Goal: Feedback & Contribution: Leave review/rating

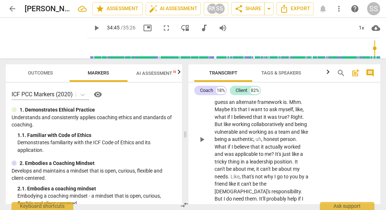
scroll to position [7778, 0]
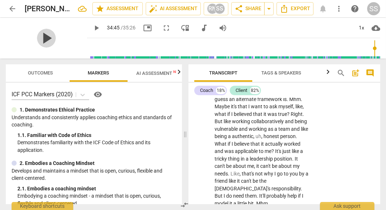
click at [44, 43] on span "play_arrow" at bounding box center [46, 38] width 19 height 19
drag, startPoint x: 44, startPoint y: 44, endPoint x: 167, endPoint y: 82, distance: 129.2
click at [167, 82] on div "arrow_back [PERSON_NAME] 2 edit star Assessment auto_fix_high AI Assessment RN …" at bounding box center [193, 105] width 386 height 210
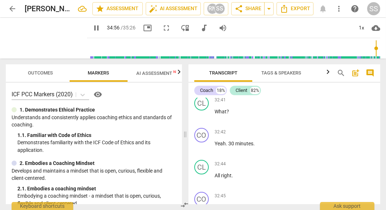
scroll to position [7914, 0]
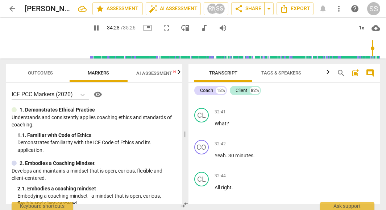
click at [372, 50] on input "range" at bounding box center [235, 48] width 290 height 23
click at [368, 50] on input "range" at bounding box center [235, 48] width 290 height 23
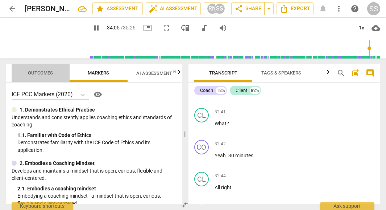
click at [46, 71] on span "Outcomes" at bounding box center [40, 72] width 25 height 5
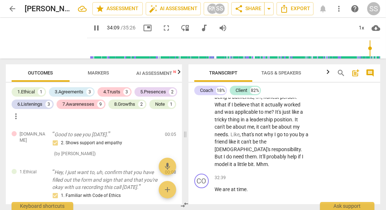
scroll to position [7815, 0]
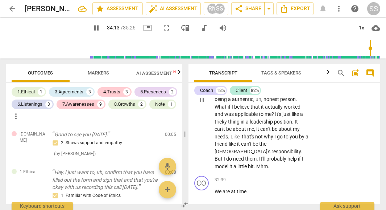
click at [295, 119] on span "It" at bounding box center [296, 122] width 3 height 6
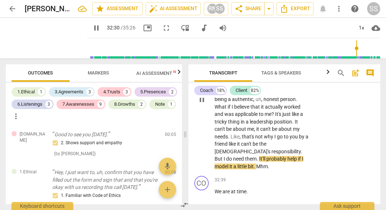
click at [258, 163] on span "Mhm" at bounding box center [262, 166] width 12 height 6
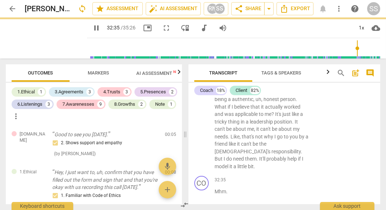
scroll to position [7847, 0]
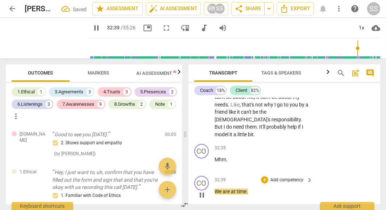
click at [215, 188] on span "We" at bounding box center [219, 191] width 8 height 6
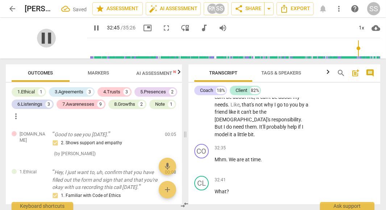
click at [41, 38] on span "pause" at bounding box center [46, 38] width 19 height 19
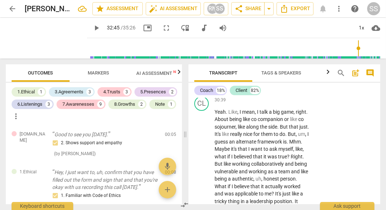
scroll to position [7736, 0]
click at [287, 138] on span "." at bounding box center [288, 141] width 3 height 6
click at [47, 35] on span "play_arrow" at bounding box center [46, 38] width 19 height 19
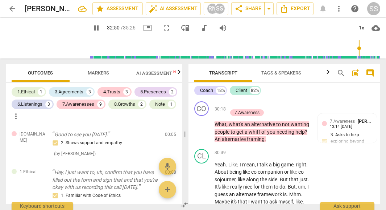
scroll to position [7699, 0]
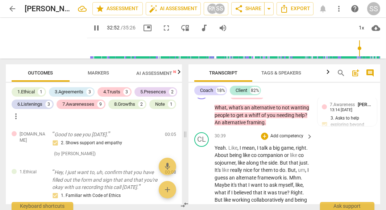
click at [289, 174] on span "Mhm" at bounding box center [295, 177] width 12 height 6
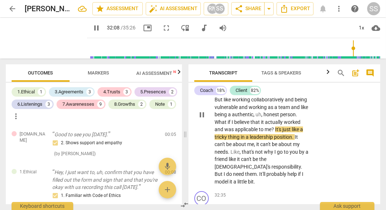
scroll to position [7800, 0]
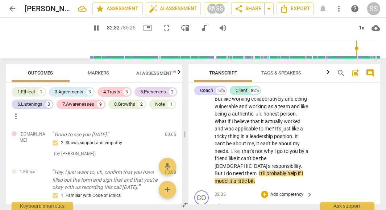
click at [282, 191] on p "Add competency" at bounding box center [287, 194] width 34 height 7
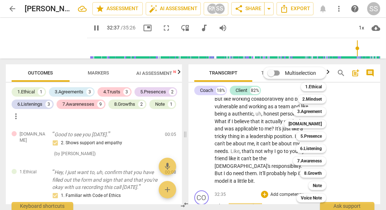
click at [41, 41] on div at bounding box center [193, 105] width 386 height 210
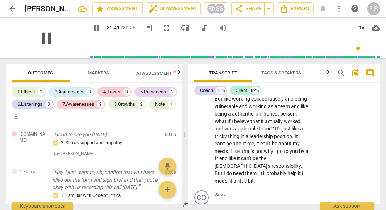
scroll to position [7914, 0]
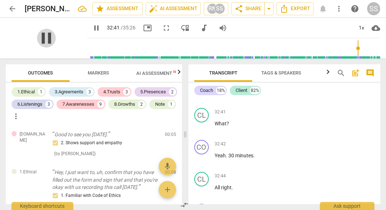
click at [42, 39] on span "pause" at bounding box center [46, 38] width 19 height 19
type input "1962"
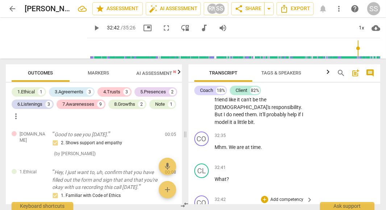
scroll to position [7856, 0]
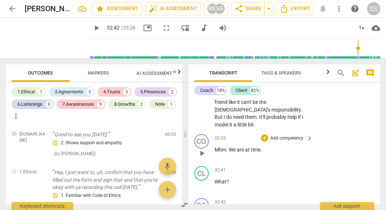
click at [289, 135] on p "Add competency" at bounding box center [287, 138] width 34 height 7
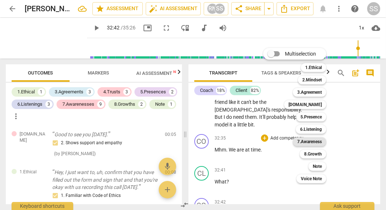
click at [315, 140] on b "7.Awareness" at bounding box center [309, 141] width 25 height 9
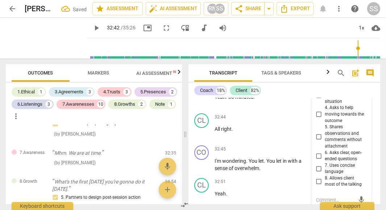
scroll to position [7973, 0]
click at [317, 133] on input "5. Shares observations and comments without attachment" at bounding box center [319, 137] width 12 height 9
checkbox input "true"
click at [322, 197] on textarea at bounding box center [335, 200] width 39 height 7
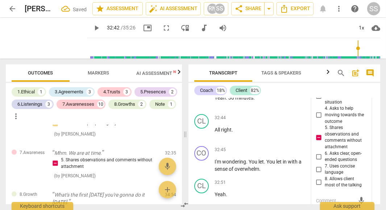
type textarea "t"
type textarea "th"
type textarea "the"
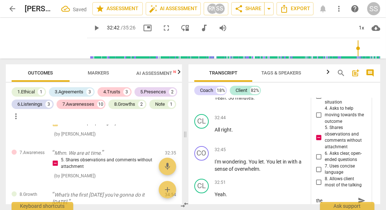
type textarea "the"
type textarea "the c"
type textarea "the cl"
type textarea "the cli"
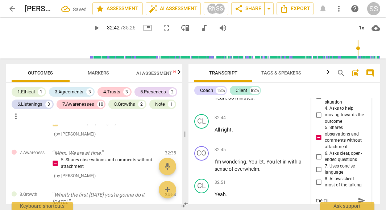
type textarea "the clie"
type textarea "the clien"
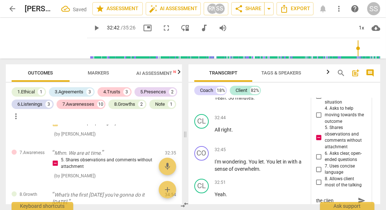
type textarea "the clien"
type textarea "the client"
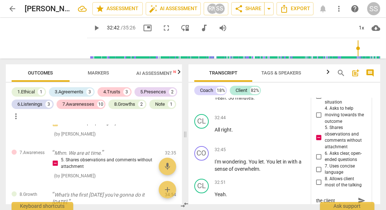
type textarea "the client"
type textarea "the client w"
type textarea "the client wa"
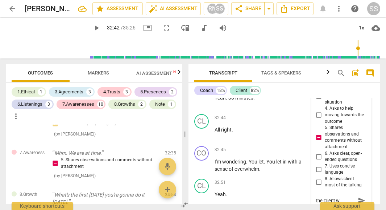
type textarea "the client wa"
type textarea "the client was"
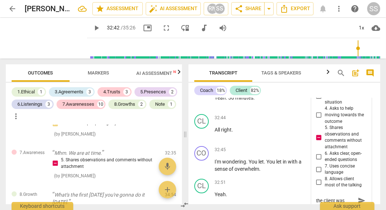
type textarea "the client was h"
type textarea "the client was he"
type textarea "the client was her"
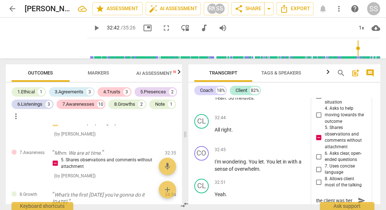
type textarea "the client was her"
type textarea "the client was her m"
type textarea "the client was her mo"
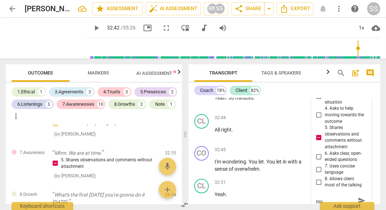
type textarea "the client was her mos"
type textarea "the client was her most"
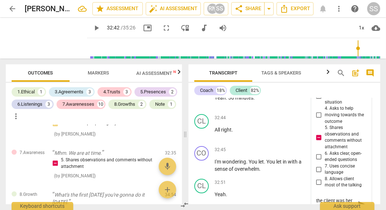
type textarea "the client was her most v"
type textarea "the client was her most vu"
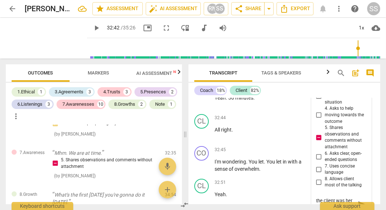
type textarea "the client was her most vul"
type textarea "the client was her most vuln"
type textarea "the client was her most vulne"
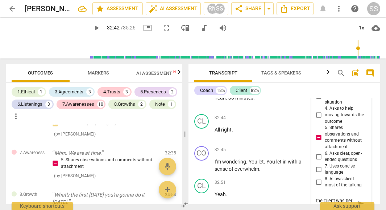
type textarea "the client was her most vulne"
type textarea "the client was her most vulner"
type textarea "the client was her most vulnera"
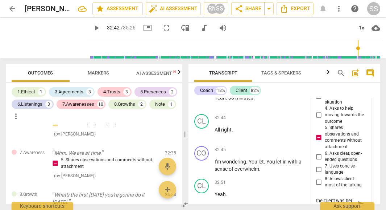
type textarea "the client was her most vulnerab"
type textarea "the client was her most vulnerabl"
type textarea "the client was her most vulnerable"
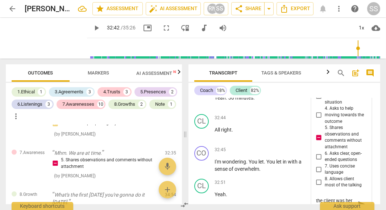
type textarea "the client was her most vulnerable"
type textarea "the client was her most vulnerable h"
type textarea "the client was her most vulnerable he"
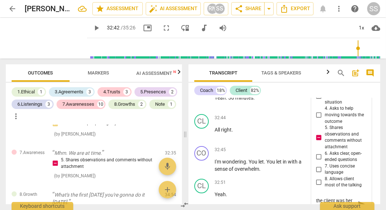
scroll to position [6, 0]
type textarea "the client was her most vulnerable her"
type textarea "the client was her most vulnerable here"
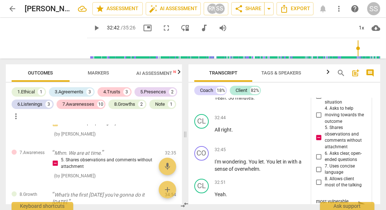
type textarea "the client was her most vulnerable here,"
type textarea "the client was her most vulnerable here, m"
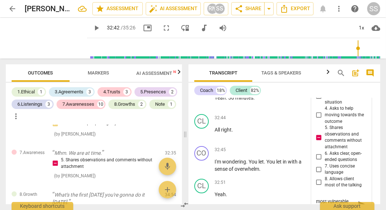
type textarea "the client was her most vulnerable here, m"
type textarea "the client was her most vulnerable here, mi"
type textarea "the client was her most vulnerable here, mis"
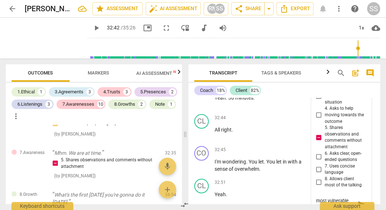
type textarea "the client was her most vulnerable here, mis"
type textarea "the client was her most vulnerable here, miss"
type textarea "the client was her most vulnerable here, misse"
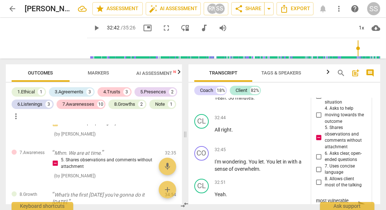
type textarea "the client was her most vulnerable here, missed"
type textarea "the client was her most vulnerable here, missed o"
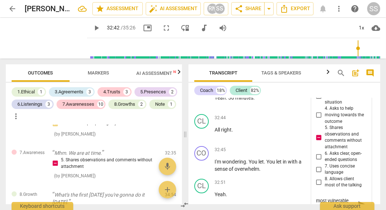
type textarea "the client was her most vulnerable here, missed o"
type textarea "the client was her most vulnerable here, missed op"
type textarea "the client was her most vulnerable here, missed opp"
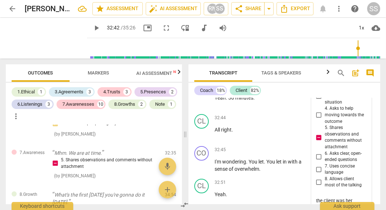
type textarea "the client was her most vulnerable here, missed opp"
type textarea "the client was her most vulnerable here, missed oppo"
type textarea "the client was her most vulnerable here, missed oppor"
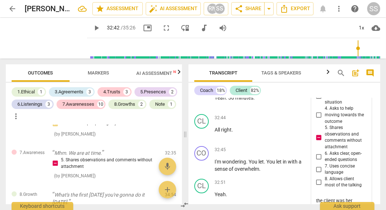
type textarea "the client was her most vulnerable here, missed opport"
type textarea "the client was her most vulnerable here, missed opportu"
type textarea "the client was her most vulnerable here, missed opportun"
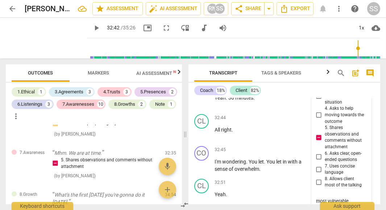
type textarea "the client was her most vulnerable here, missed opportun"
type textarea "the client was her most vulnerable here, missed opportuni"
type textarea "the client was her most vulnerable here, missed opportunit"
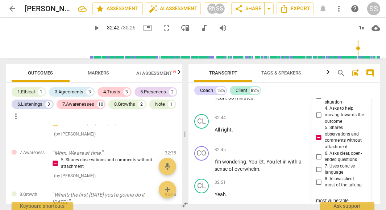
type textarea "the client was her most vulnerable here, missed opportunit"
type textarea "the client was her most vulnerable here, missed opportunity"
type textarea "the client was her most vulnerable here, missed opportunity,"
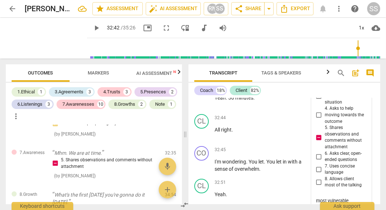
type textarea "the client was her most vulnerable here, missed opportunity,"
type textarea "the client was her most vulnerable here, missed opportunity, b"
type textarea "the client was her most vulnerable here, missed opportunity, be"
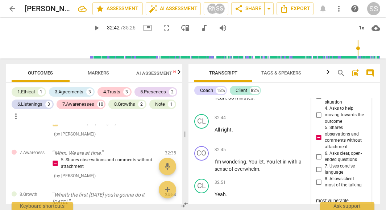
type textarea "the client was her most vulnerable here, missed opportunity, be"
type textarea "the client was her most vulnerable here, missed opportunity, beg"
type textarea "the client was her most vulnerable here, missed opportunity, begi"
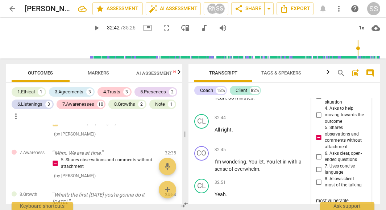
type textarea "the client was her most vulnerable here, missed opportunity, begin"
type textarea "the client was her most vulnerable here, missed opportunity, begins"
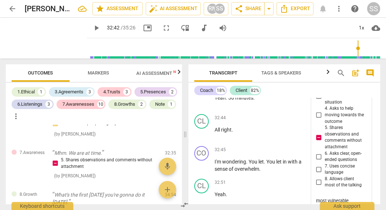
type textarea "the client was her most vulnerable here, missed opportunity, begins s"
type textarea "the client was her most vulnerable here, missed opportunity, begins sh"
type textarea "the client was her most vulnerable here, missed opportunity, begins shi"
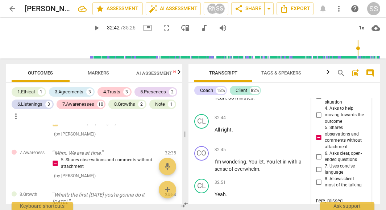
type textarea "the client was her most vulnerable here, missed opportunity, begins shi"
type textarea "the client was her most vulnerable here, missed opportunity, begins shif"
type textarea "the client was her most vulnerable here, missed opportunity, begins shift"
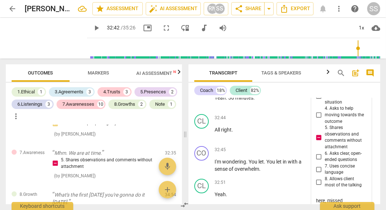
type textarea "the client was her most vulnerable here, missed opportunity, begins shift i"
type textarea "the client was her most vulnerable here, missed opportunity, begins shift in"
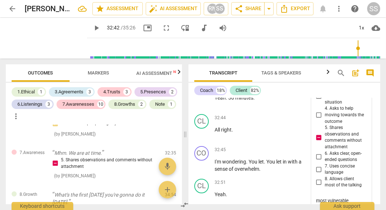
type textarea "the client was her most vulnerable here, missed opportunity, begins shift in"
type textarea "the client was her most vulnerable here, missed opportunity, begins shift in m"
type textarea "the client was her most vulnerable here, missed opportunity, begins shift in mi"
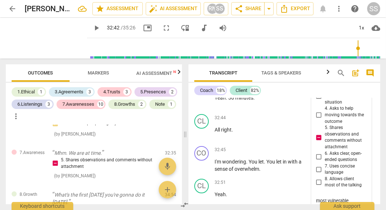
type textarea "the client was her most vulnerable here, missed opportunity, begins shift in mi"
type textarea "the client was her most vulnerable here, missed opportunity, begins shift in min"
type textarea "the client was her most vulnerable here, missed opportunity, begins shift in mi…"
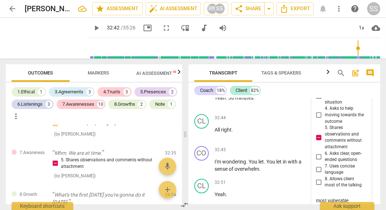
type textarea "the client was her most vulnerable here, missed opportunity, begins shift in mi…"
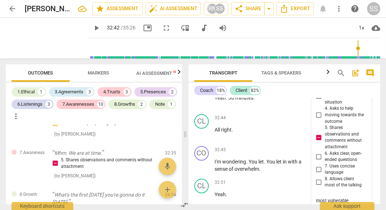
type textarea "the client was her most vulnerable here, missed opportunity, begins shift in mi…"
click at [329, 197] on textarea "the client was her most vulnerable here, missed opportunity, begins shift in mi…" at bounding box center [335, 211] width 39 height 28
type textarea "the client was her most vulnerable here, missed opportunity, begins ashift in m…"
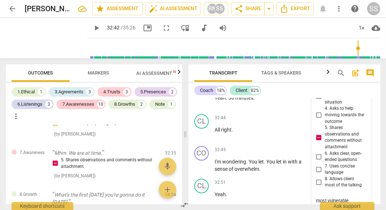
type textarea "the client was her most vulnerable here, missed opportunity, begins ashift in m…"
type textarea "the client was her most vulnerable here, missed opportunity, begins a shift in …"
click at [359, 207] on span "send" at bounding box center [362, 211] width 8 height 8
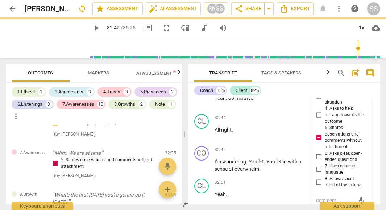
scroll to position [0, 0]
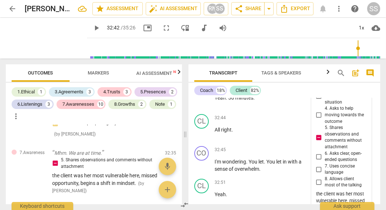
click at [304, 90] on div "Coach 18% Client 82%" at bounding box center [284, 90] width 180 height 12
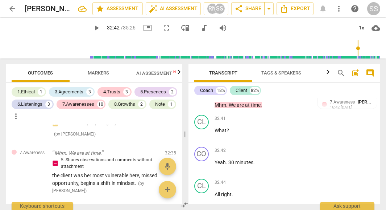
scroll to position [7908, 0]
click at [46, 41] on span "play_arrow" at bounding box center [46, 38] width 19 height 19
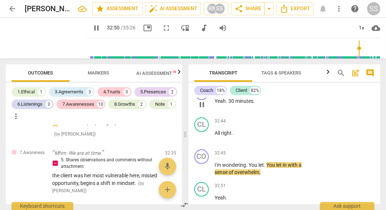
scroll to position [7981, 0]
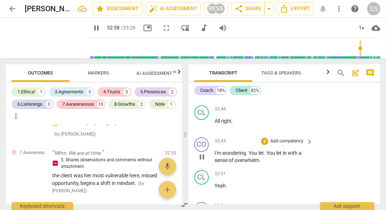
click at [282, 150] on span "let" at bounding box center [279, 153] width 7 height 6
type input "1979"
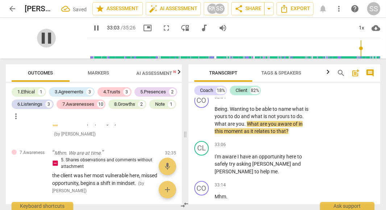
click at [42, 37] on span "pause" at bounding box center [46, 38] width 19 height 19
type input "1984"
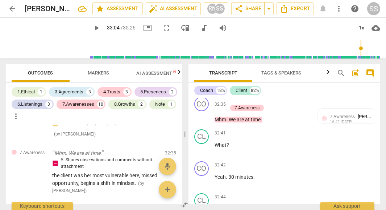
scroll to position [7897, 0]
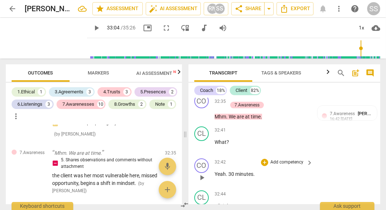
click at [245, 171] on span "minutes" at bounding box center [244, 174] width 18 height 6
click at [286, 159] on p "Add competency" at bounding box center [287, 162] width 34 height 7
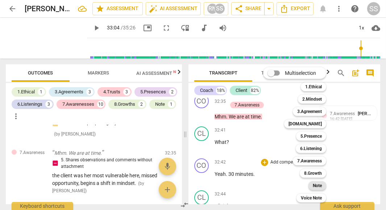
click at [316, 185] on b "Note" at bounding box center [317, 185] width 9 height 9
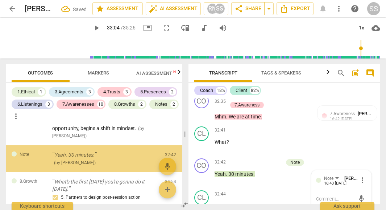
scroll to position [1046, 0]
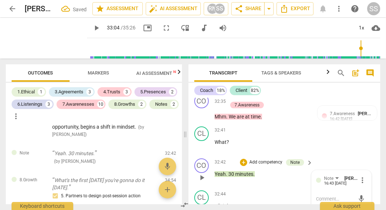
click at [318, 195] on textarea at bounding box center [335, 198] width 39 height 7
type textarea "A"
type textarea "An"
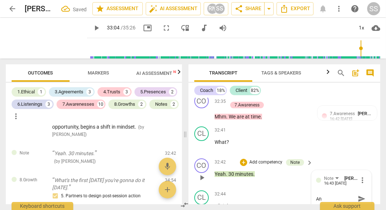
type textarea "An"
type textarea "An e"
type textarea "An es"
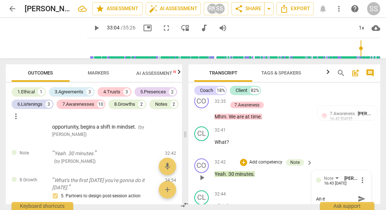
type textarea "An es"
type textarea "An esr"
type textarea "An esrl"
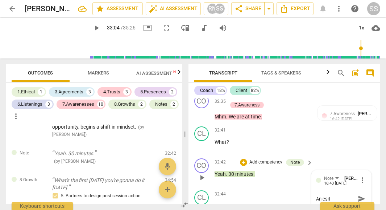
type textarea "An esrli"
type textarea "An esrlie"
type textarea "An esrlier"
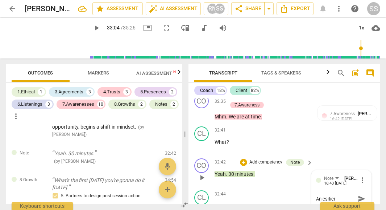
type textarea "An esrlier"
type textarea "An esrlier i"
type textarea "An esrlier in"
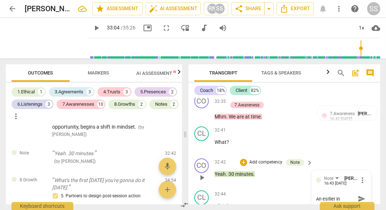
type textarea "An esrlier ind"
type textarea "An esrlier indi"
type textarea "An esrlier indic"
type textarea "An esrlier indica"
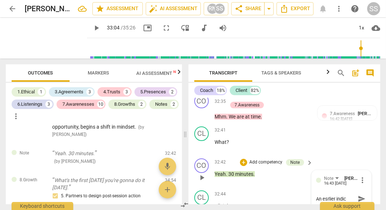
type textarea "An esrlier indica"
type textarea "An esrlier indicai"
click at [358, 205] on span "send" at bounding box center [362, 209] width 8 height 8
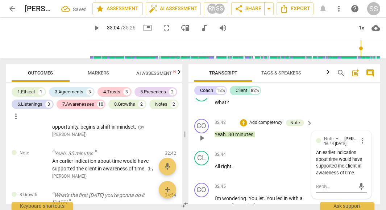
scroll to position [7937, 0]
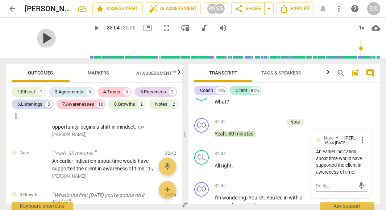
click at [41, 40] on span "play_arrow" at bounding box center [46, 38] width 19 height 19
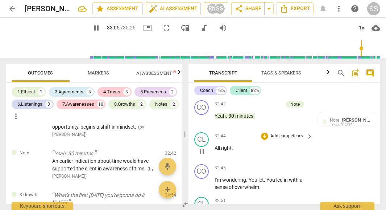
scroll to position [7955, 0]
click at [40, 37] on span "pause" at bounding box center [46, 38] width 19 height 19
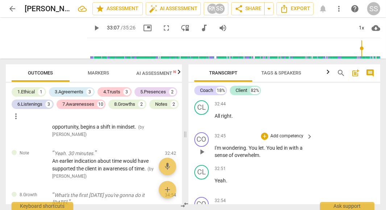
scroll to position [7987, 0]
drag, startPoint x: 266, startPoint y: 125, endPoint x: 281, endPoint y: 134, distance: 17.2
click at [281, 144] on p "I'm wondering . You let . You led in with a sense of overwhelm ." at bounding box center [262, 151] width 95 height 15
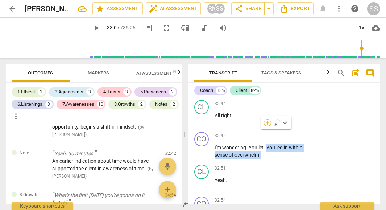
click at [268, 122] on div "+" at bounding box center [267, 122] width 7 height 7
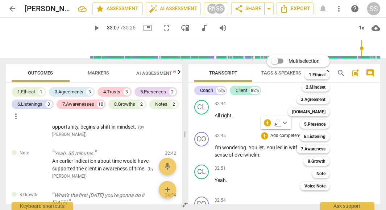
click at [266, 146] on div "Multiselection m 1.Ethical 1 2.Mindset 2 3.Agreement 3 [DOMAIN_NAME] 4 5.Presen…" at bounding box center [304, 122] width 80 height 138
click at [275, 142] on div "Multiselection m 1.Ethical 1 2.Mindset 2 3.Agreement 3 [DOMAIN_NAME] 4 5.Presen…" at bounding box center [304, 122] width 80 height 138
click at [356, 129] on div at bounding box center [193, 105] width 386 height 210
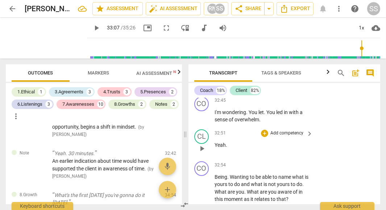
scroll to position [8022, 0]
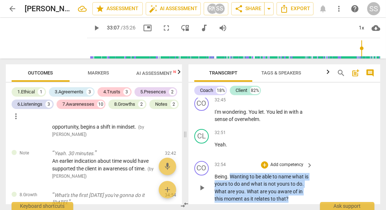
drag, startPoint x: 230, startPoint y: 154, endPoint x: 298, endPoint y: 174, distance: 71.0
click at [298, 174] on p "Being . Wanting to be able to name what is yours to do and what is not yours to…" at bounding box center [262, 188] width 95 height 30
click at [291, 161] on p "Add competency" at bounding box center [287, 164] width 34 height 7
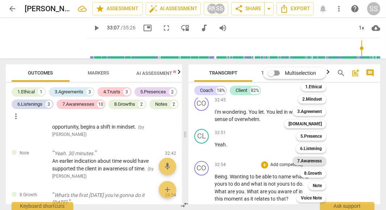
click at [311, 160] on b "7.Awareness" at bounding box center [309, 160] width 25 height 9
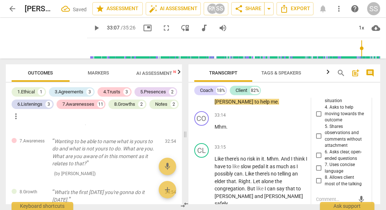
scroll to position [8166, 0]
click at [315, 132] on input "5. Shares observations and comments without attachment" at bounding box center [319, 136] width 12 height 9
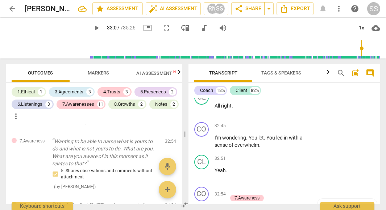
scroll to position [7996, 0]
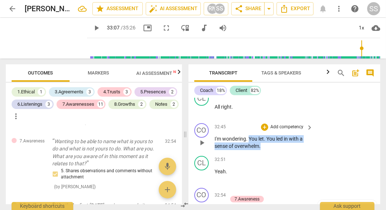
drag, startPoint x: 249, startPoint y: 116, endPoint x: 294, endPoint y: 124, distance: 45.6
click at [294, 135] on p "I'm wondering . You let . You led in with a sense of overwhelm ." at bounding box center [262, 142] width 95 height 15
click at [269, 116] on div "+" at bounding box center [267, 113] width 7 height 7
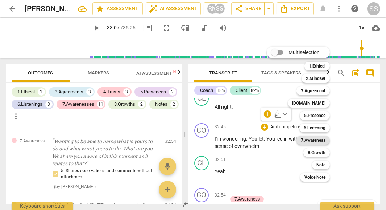
click at [308, 140] on b "7.Awareness" at bounding box center [313, 140] width 25 height 9
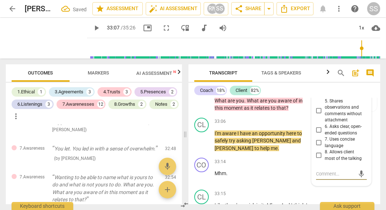
scroll to position [8099, 0]
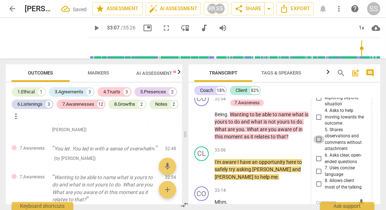
click at [317, 135] on input "5. Shares observations and comments without attachment" at bounding box center [319, 139] width 12 height 9
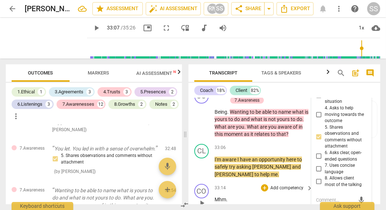
scroll to position [8101, 0]
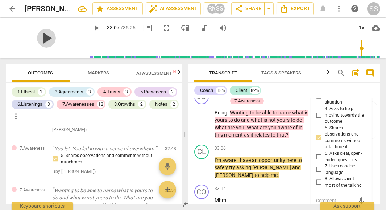
click at [43, 41] on span "play_arrow" at bounding box center [46, 38] width 19 height 19
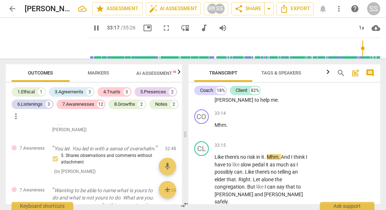
scroll to position [8177, 0]
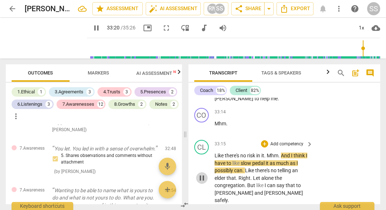
click at [202, 173] on span "pause" at bounding box center [202, 177] width 9 height 9
click at [268, 152] on span "Mhm" at bounding box center [273, 155] width 12 height 6
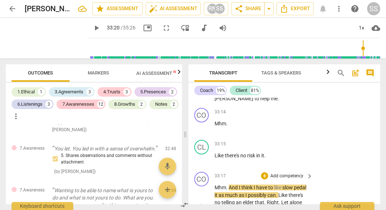
click at [228, 184] on span "." at bounding box center [227, 187] width 3 height 6
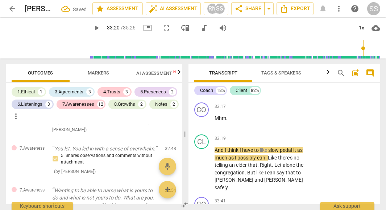
scroll to position [8247, 0]
click at [200, 164] on span "play_arrow" at bounding box center [202, 168] width 9 height 9
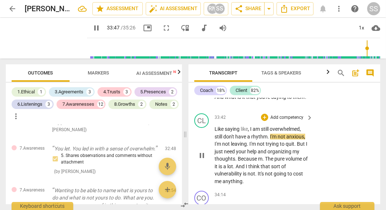
scroll to position [8363, 0]
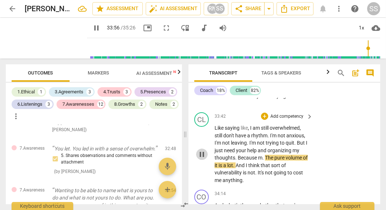
click at [204, 150] on span "pause" at bounding box center [202, 154] width 9 height 9
click at [258, 154] on span "m" at bounding box center [260, 157] width 4 height 6
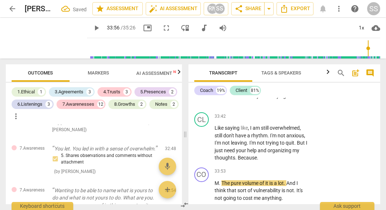
scroll to position [8381, 0]
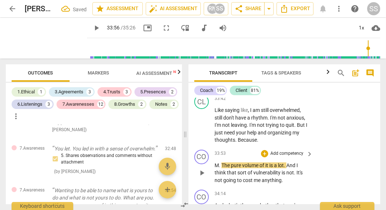
click at [218, 162] on span "M" at bounding box center [217, 165] width 4 height 6
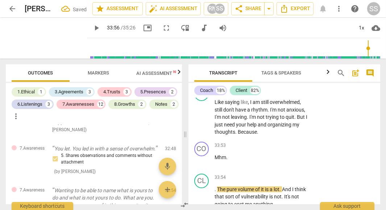
scroll to position [8390, 0]
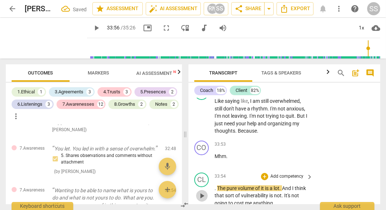
click at [202, 191] on span "play_arrow" at bounding box center [202, 195] width 9 height 9
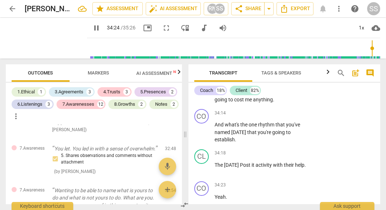
scroll to position [8493, 0]
click at [42, 33] on span "pause" at bounding box center [46, 38] width 19 height 19
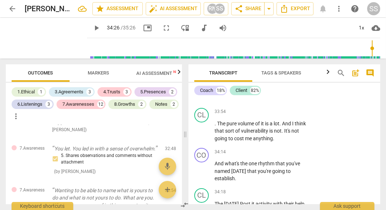
scroll to position [8442, 0]
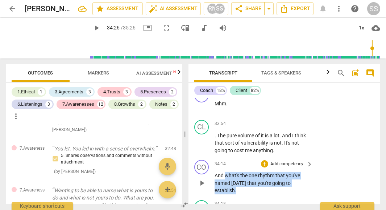
drag, startPoint x: 224, startPoint y: 147, endPoint x: 279, endPoint y: 155, distance: 55.4
click at [279, 171] on p "And what's the one rhythm that you've named [DATE] that you're going to establi…" at bounding box center [262, 182] width 95 height 22
click at [241, 148] on div "+" at bounding box center [242, 149] width 7 height 7
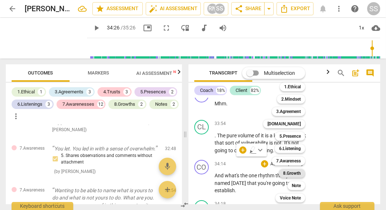
click at [295, 174] on b "8.Growth" at bounding box center [292, 173] width 18 height 9
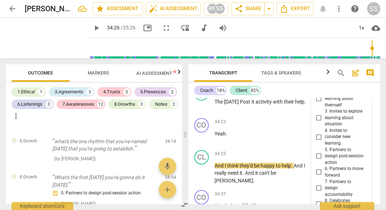
scroll to position [8555, 0]
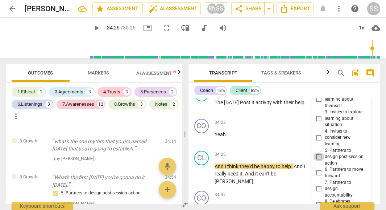
click at [318, 152] on input "5. Partners to design post-session action" at bounding box center [319, 156] width 12 height 9
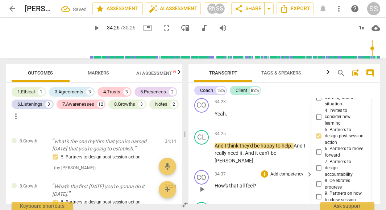
scroll to position [8584, 0]
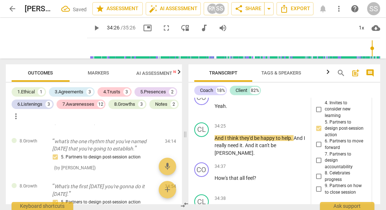
click at [329, 204] on textarea at bounding box center [335, 207] width 39 height 7
click at [334, 204] on textarea "Slightly [PERSON_NAME]." at bounding box center [335, 207] width 39 height 7
click at [358, 203] on span "send" at bounding box center [362, 207] width 8 height 8
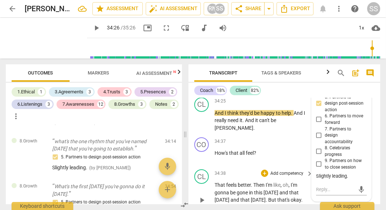
scroll to position [8609, 0]
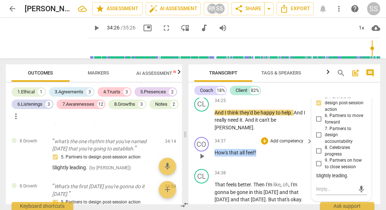
drag, startPoint x: 215, startPoint y: 115, endPoint x: 257, endPoint y: 114, distance: 42.8
click at [257, 149] on p "How's that all feel ?" at bounding box center [262, 153] width 95 height 8
click at [264, 107] on div "+" at bounding box center [263, 105] width 7 height 7
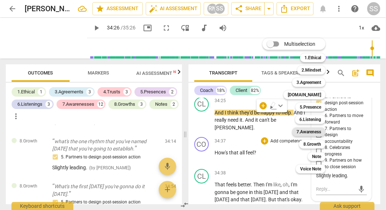
click at [312, 132] on b "7.Awareness" at bounding box center [308, 131] width 25 height 9
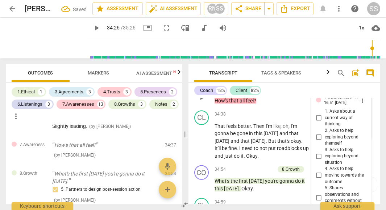
scroll to position [8668, 0]
click at [319, 152] on input "3. Asks to help exploring beyond situation" at bounding box center [319, 156] width 12 height 9
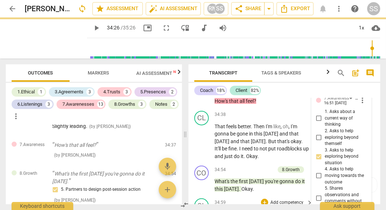
scroll to position [8719, 0]
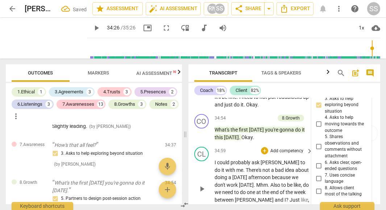
click at [290, 179] on p "I could probably ask [PERSON_NAME] to do it with me . There's not a bad idea ab…" at bounding box center [262, 187] width 95 height 59
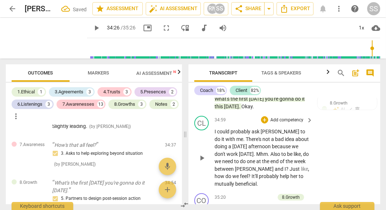
scroll to position [8750, 0]
click at [48, 44] on span "play_arrow" at bounding box center [46, 38] width 19 height 19
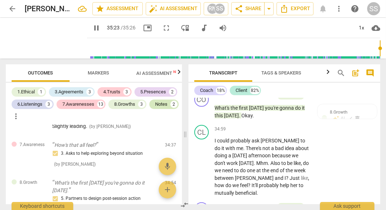
scroll to position [8789, 0]
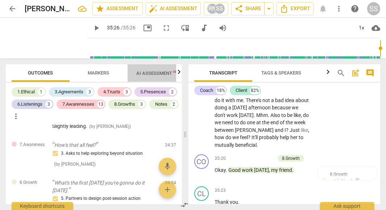
click at [158, 72] on span "AI Assessment New" at bounding box center [158, 72] width 45 height 5
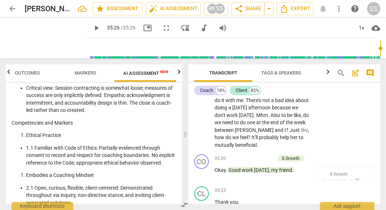
scroll to position [447, 0]
click at [179, 71] on icon "button" at bounding box center [179, 71] width 3 height 4
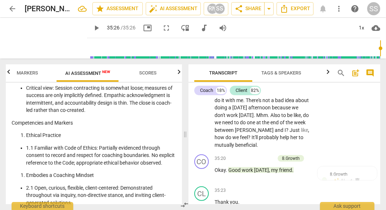
scroll to position [0, 71]
click at [97, 74] on span "AI Assessment New" at bounding box center [87, 72] width 45 height 5
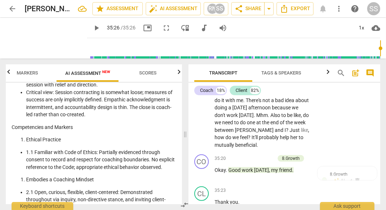
scroll to position [438, 0]
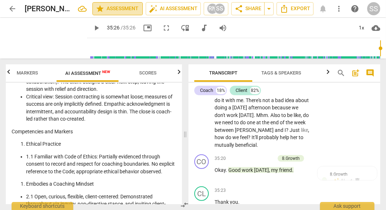
click at [124, 8] on span "star Assessment" at bounding box center [118, 8] width 44 height 9
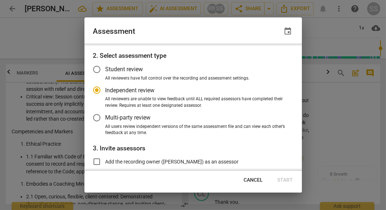
scroll to position [0, 0]
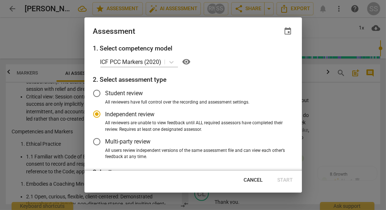
click at [315, 89] on div at bounding box center [193, 105] width 386 height 210
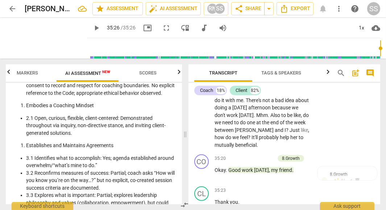
scroll to position [517, 0]
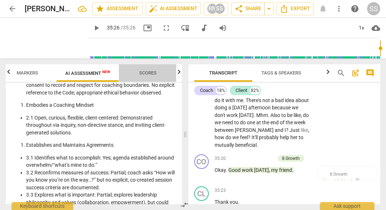
click at [151, 73] on span "Scores" at bounding box center [147, 72] width 17 height 5
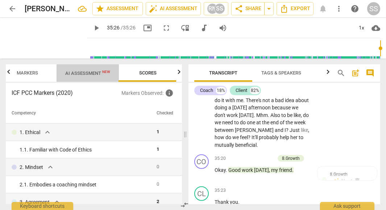
click at [101, 75] on span "AI Assessment New" at bounding box center [87, 72] width 45 height 5
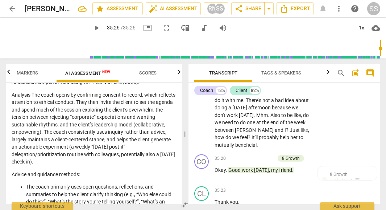
scroll to position [0, 0]
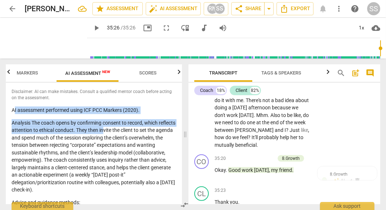
drag, startPoint x: 13, startPoint y: 109, endPoint x: 121, endPoint y: 128, distance: 109.3
click at [121, 128] on p "Analysis The coach opens by confirming consent to record, which reflects attent…" at bounding box center [94, 156] width 165 height 74
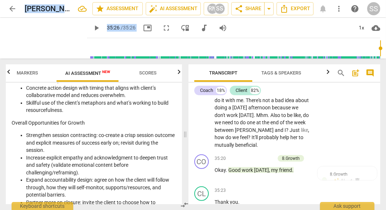
scroll to position [1395, 0]
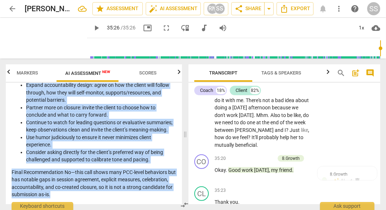
drag, startPoint x: 12, startPoint y: 109, endPoint x: 93, endPoint y: 192, distance: 116.1
click at [105, 121] on li "Continue to watch for leading questions or evaluative summaries; keep observati…" at bounding box center [101, 126] width 150 height 15
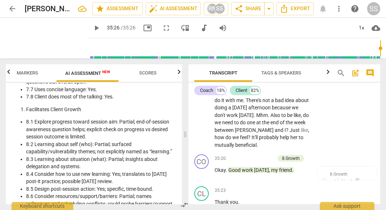
scroll to position [1041, 0]
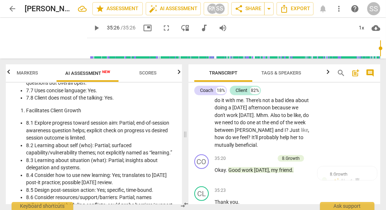
click at [10, 74] on icon "button" at bounding box center [8, 71] width 9 height 9
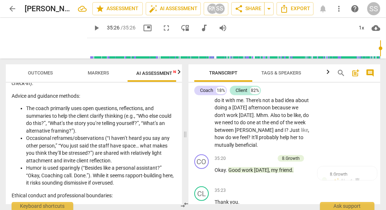
scroll to position [0, 0]
